Goal: Task Accomplishment & Management: Manage account settings

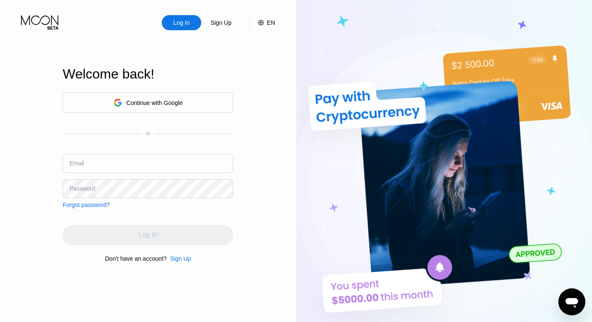
click at [120, 164] on input "text" at bounding box center [148, 163] width 171 height 19
click at [88, 162] on input "text" at bounding box center [148, 163] width 171 height 19
click at [32, 173] on div "Log In Sign Up EN Language English Save Welcome back! Continue with Google or E…" at bounding box center [148, 177] width 296 height 354
